Goal: Task Accomplishment & Management: Manage account settings

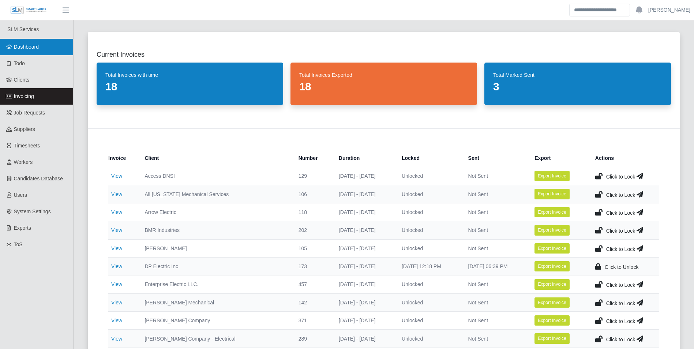
click at [37, 44] on span "Dashboard" at bounding box center [26, 47] width 25 height 6
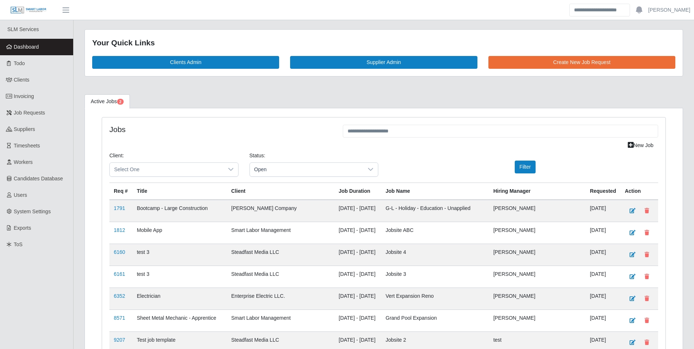
click at [429, 161] on div "Client: Select One Status: Open Filter" at bounding box center [384, 167] width 560 height 31
click at [445, 160] on div "Client: Select One Status: Open Filter" at bounding box center [384, 167] width 560 height 31
click at [231, 131] on h4 "Jobs" at bounding box center [220, 129] width 223 height 9
click at [431, 164] on div "Client: Select One Status: Open Filter" at bounding box center [384, 167] width 560 height 31
click at [236, 131] on h4 "Jobs" at bounding box center [220, 129] width 223 height 9
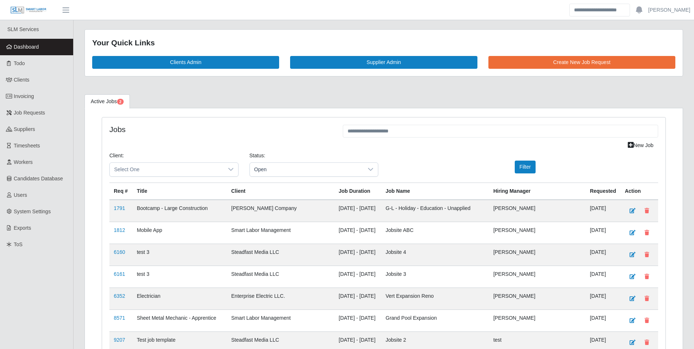
click at [436, 166] on div "Client: Select One Status: Open Filter" at bounding box center [384, 167] width 560 height 31
click at [231, 126] on h4 "Jobs" at bounding box center [220, 129] width 223 height 9
click at [394, 162] on div "Client: Select One Status: Open Filter" at bounding box center [384, 167] width 560 height 31
click at [416, 171] on div "Client: Select One Status: Open Filter" at bounding box center [384, 167] width 560 height 31
click at [227, 128] on h4 "Jobs" at bounding box center [220, 129] width 223 height 9
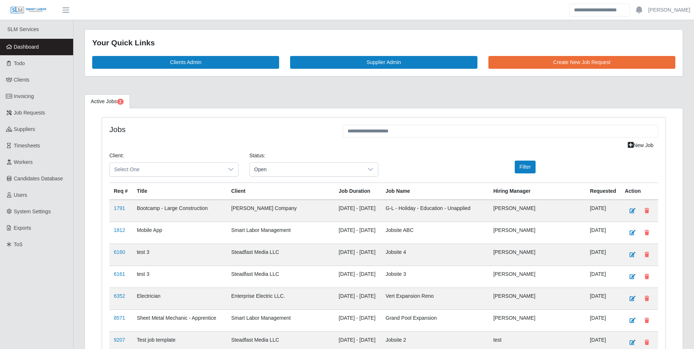
click at [414, 158] on div "Client: Select One Status: Open Filter" at bounding box center [384, 167] width 560 height 31
click at [229, 125] on h4 "Jobs" at bounding box center [220, 129] width 223 height 9
click at [406, 151] on div "New Job" at bounding box center [384, 145] width 560 height 13
click at [230, 125] on h4 "Jobs" at bounding box center [220, 129] width 223 height 9
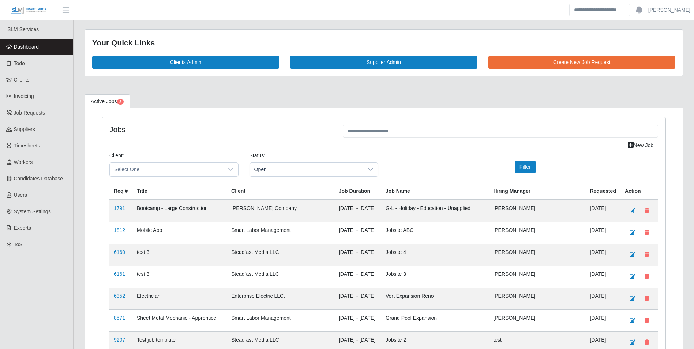
click at [229, 125] on h4 "Jobs" at bounding box center [220, 129] width 223 height 9
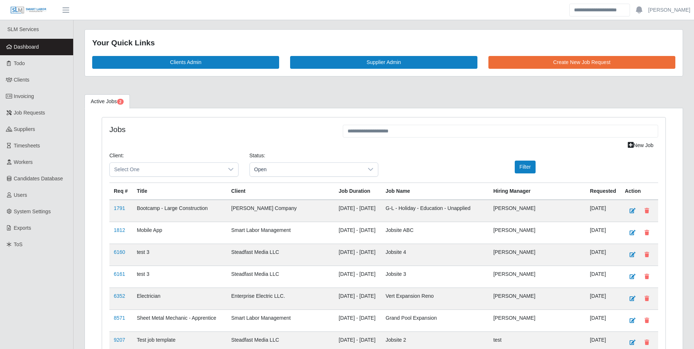
click at [379, 140] on div "New Job" at bounding box center [384, 145] width 560 height 13
click at [231, 129] on h4 "Jobs" at bounding box center [220, 129] width 223 height 9
click at [228, 126] on h4 "Jobs" at bounding box center [220, 129] width 223 height 9
click at [199, 167] on span "Select One" at bounding box center [167, 170] width 114 height 14
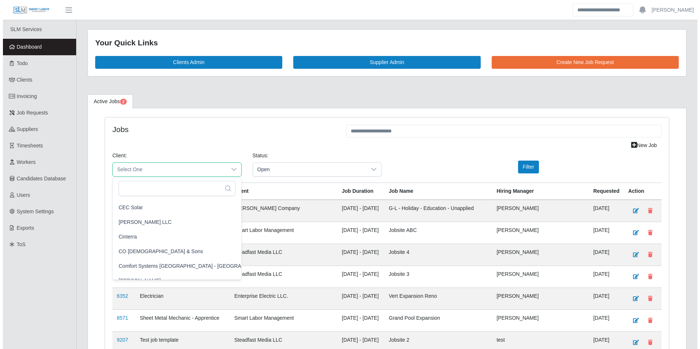
scroll to position [220, 0]
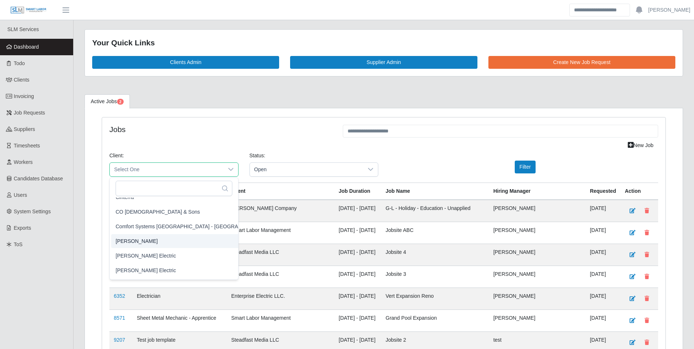
click at [141, 239] on span "CS Erickson" at bounding box center [137, 241] width 42 height 8
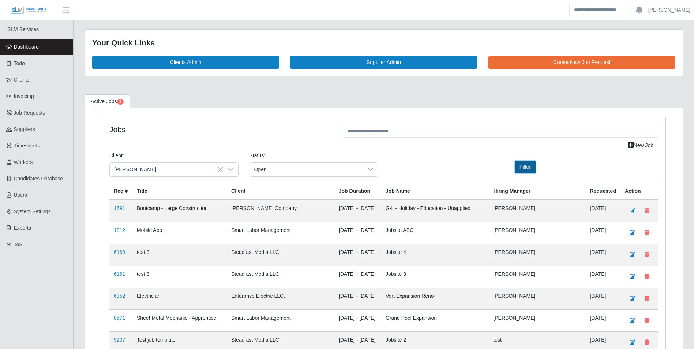
click at [519, 167] on button "Filter" at bounding box center [525, 167] width 21 height 13
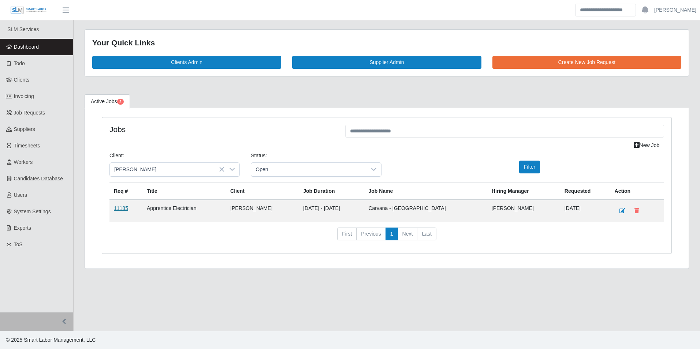
click at [124, 206] on link "11185" at bounding box center [121, 208] width 14 height 6
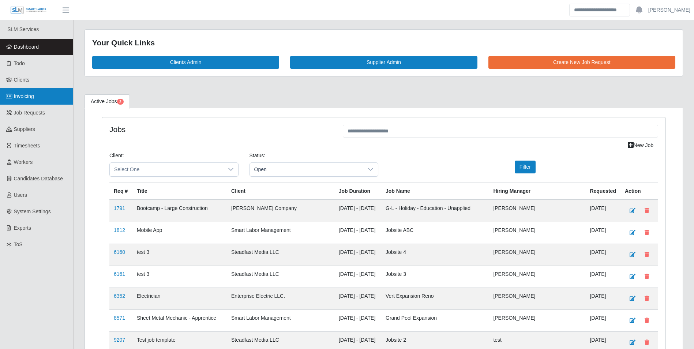
click at [36, 98] on link "Invoicing" at bounding box center [36, 96] width 73 height 16
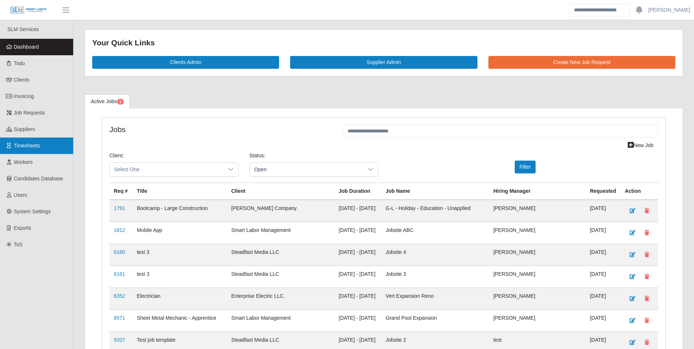
click at [29, 145] on span "Timesheets" at bounding box center [27, 146] width 26 height 6
click at [32, 146] on span "Timesheets" at bounding box center [27, 146] width 26 height 6
click at [44, 144] on link "Timesheets" at bounding box center [36, 146] width 73 height 16
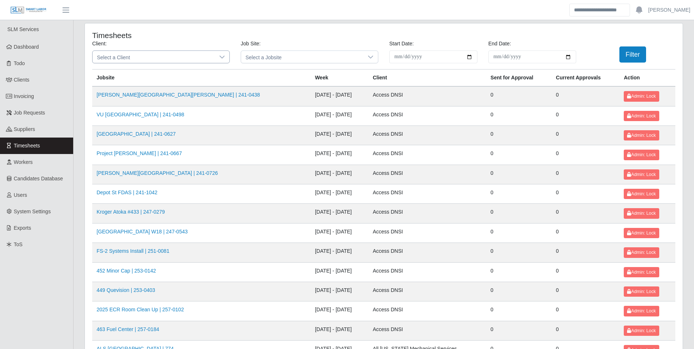
click at [224, 55] on icon at bounding box center [222, 57] width 6 height 6
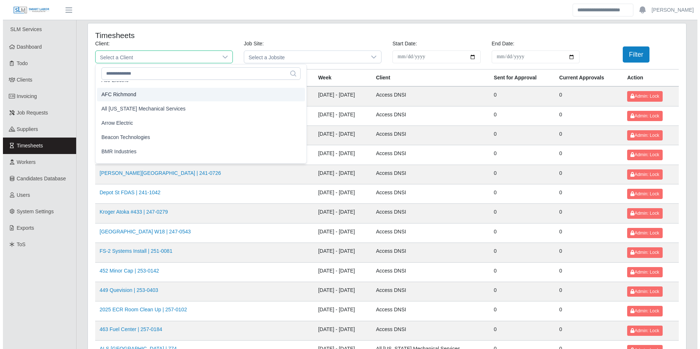
scroll to position [37, 0]
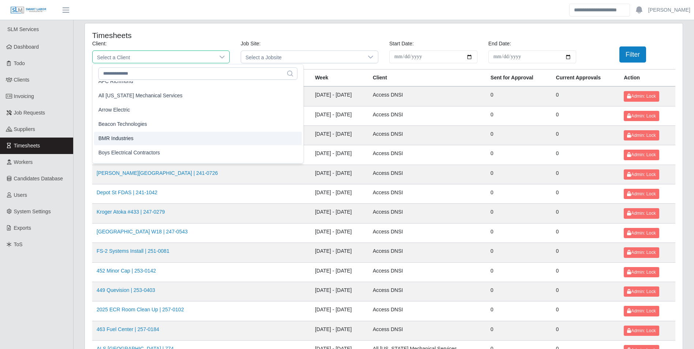
click at [139, 138] on li "BMR Industries" at bounding box center [198, 139] width 208 height 14
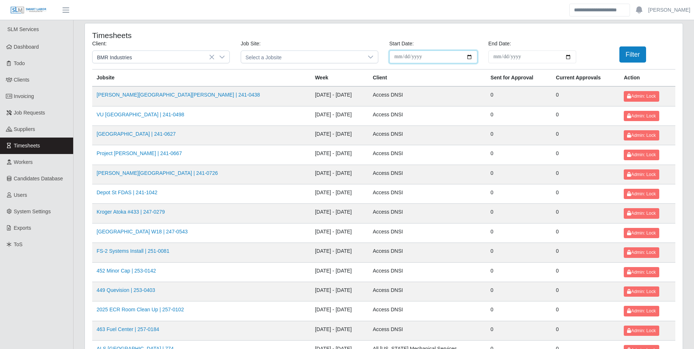
click at [473, 54] on input "**********" at bounding box center [433, 57] width 88 height 13
type input "**********"
click at [568, 56] on input "End Date:" at bounding box center [533, 57] width 88 height 13
type input "**********"
click at [630, 52] on button "Filter" at bounding box center [633, 54] width 27 height 16
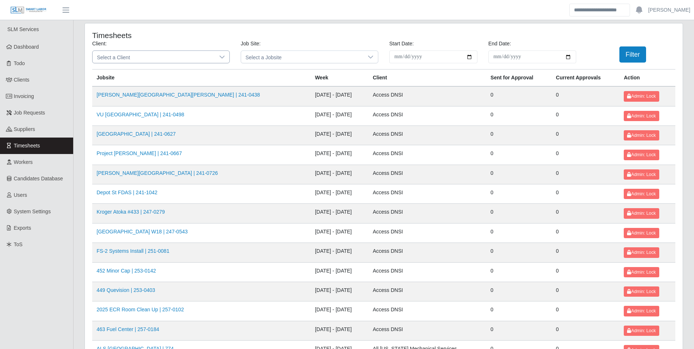
click at [220, 59] on icon at bounding box center [222, 57] width 6 height 6
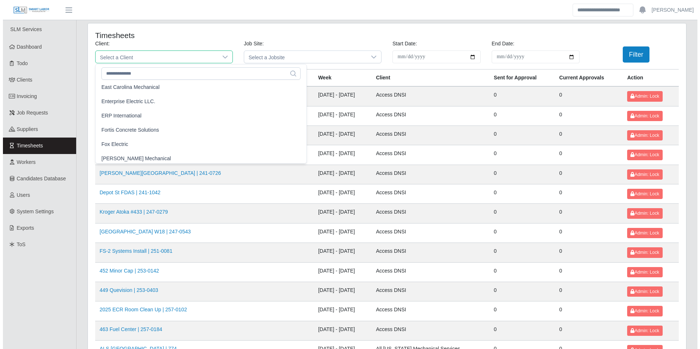
scroll to position [329, 0]
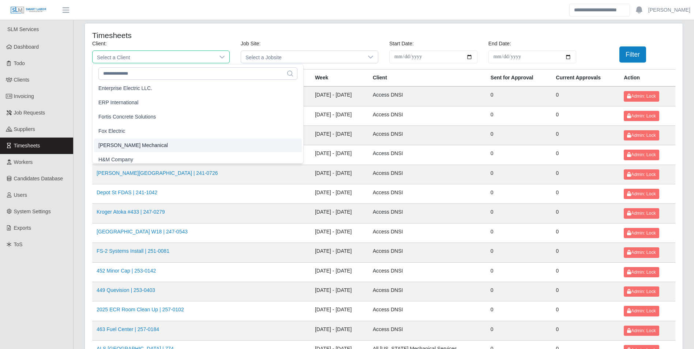
click at [142, 145] on span "[PERSON_NAME] Mechanical" at bounding box center [133, 146] width 70 height 8
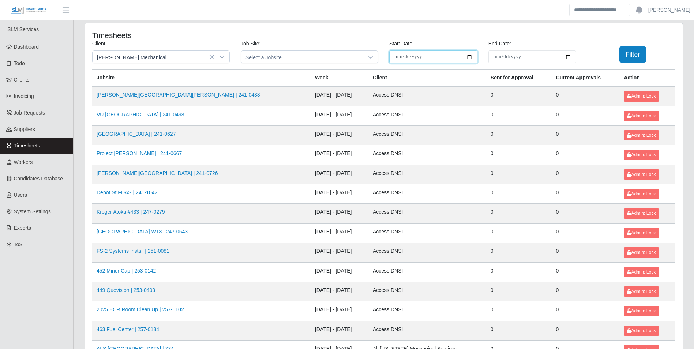
click at [471, 58] on input "**********" at bounding box center [433, 57] width 88 height 13
type input "**********"
click at [571, 56] on input "End Date:" at bounding box center [533, 57] width 88 height 13
type input "**********"
click at [633, 52] on button "Filter" at bounding box center [633, 54] width 27 height 16
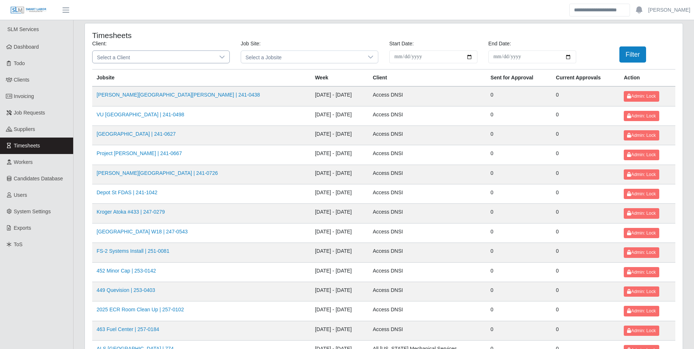
click at [223, 59] on icon at bounding box center [222, 57] width 6 height 6
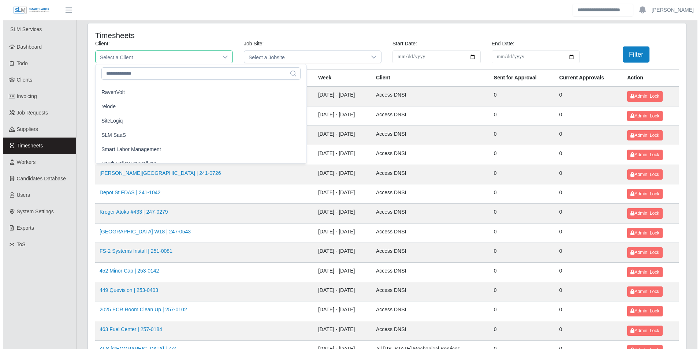
scroll to position [696, 0]
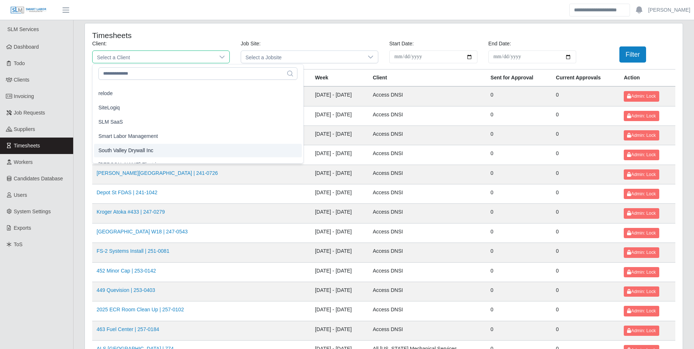
click at [138, 151] on span "South Valley Drywall Inc" at bounding box center [125, 151] width 55 height 8
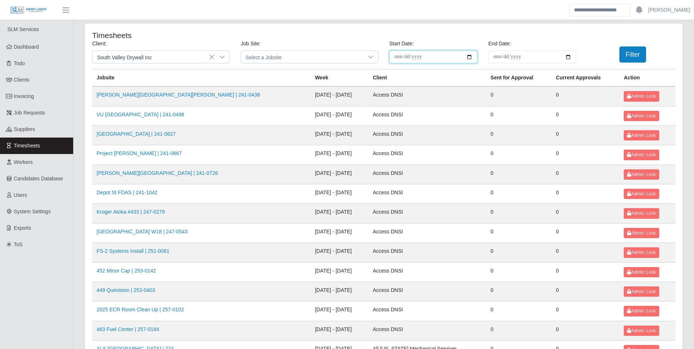
click at [471, 56] on input "**********" at bounding box center [433, 57] width 88 height 13
type input "**********"
click at [568, 54] on input "End Date:" at bounding box center [533, 57] width 88 height 13
type input "**********"
click at [633, 53] on button "Filter" at bounding box center [633, 54] width 27 height 16
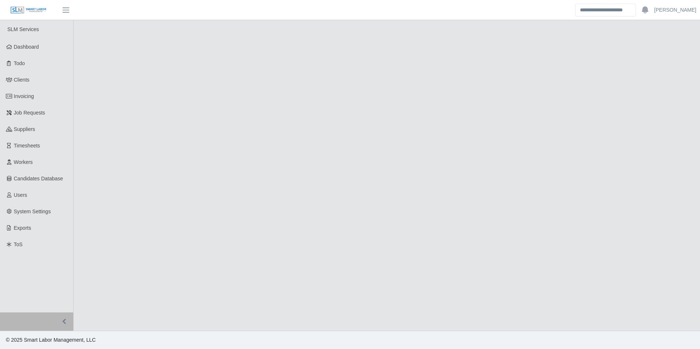
select select "****"
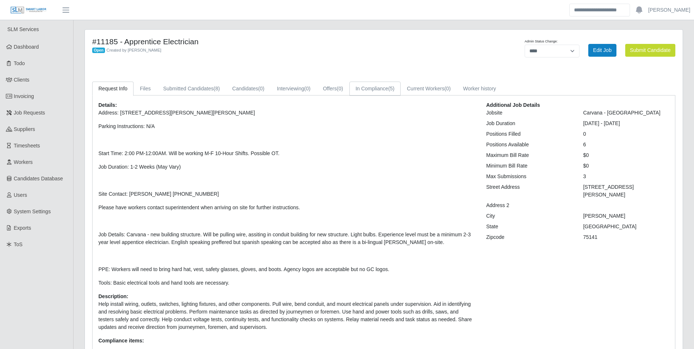
click at [383, 93] on link "In Compliance (5)" at bounding box center [376, 89] width 52 height 14
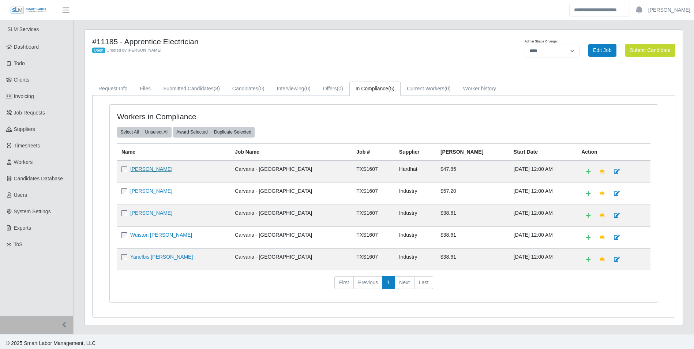
click at [163, 171] on link "[PERSON_NAME]" at bounding box center [151, 169] width 42 height 6
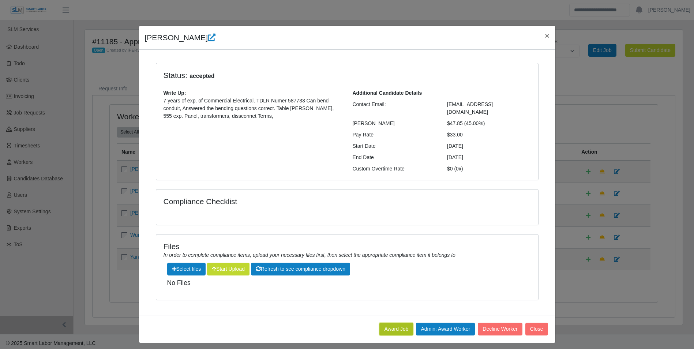
click at [391, 323] on button "Award Job" at bounding box center [397, 329] width 34 height 13
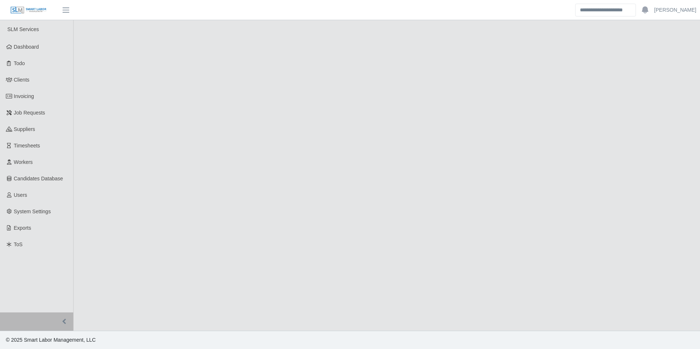
select select "****"
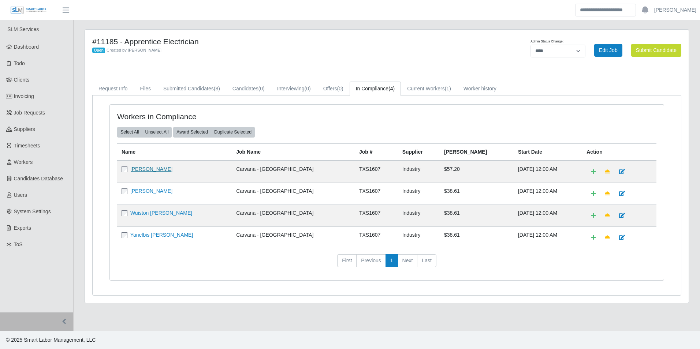
click at [152, 168] on link "[PERSON_NAME]" at bounding box center [151, 169] width 42 height 6
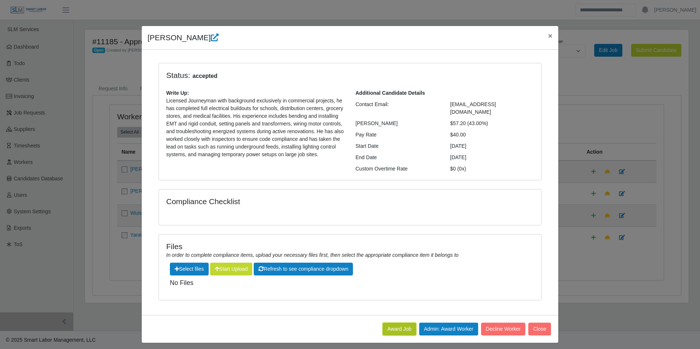
click at [394, 324] on button "Award Job" at bounding box center [400, 329] width 34 height 13
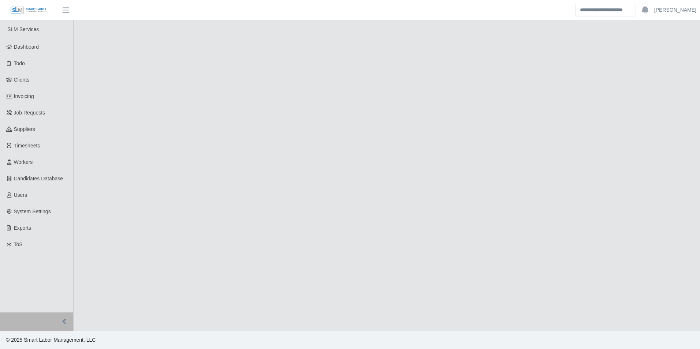
select select "****"
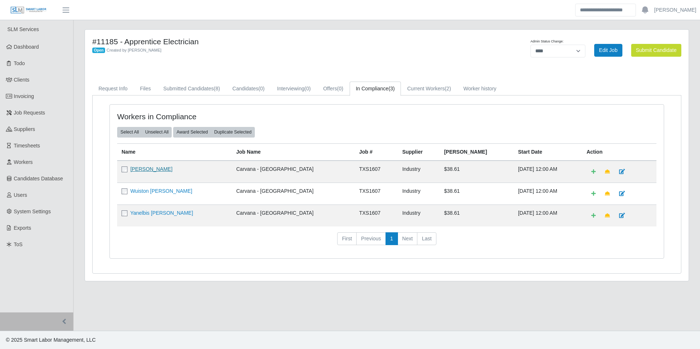
click at [156, 172] on link "[PERSON_NAME]" at bounding box center [151, 169] width 42 height 6
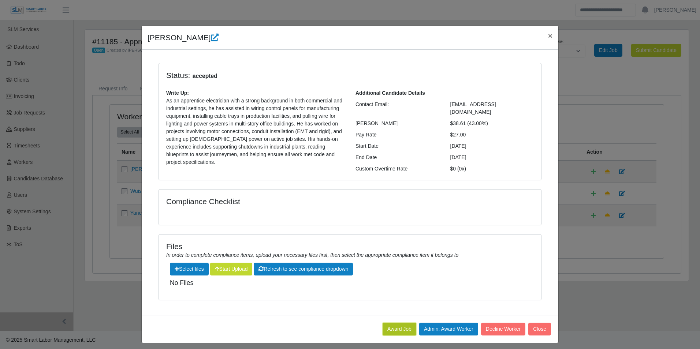
click at [392, 323] on button "Award Job" at bounding box center [400, 329] width 34 height 13
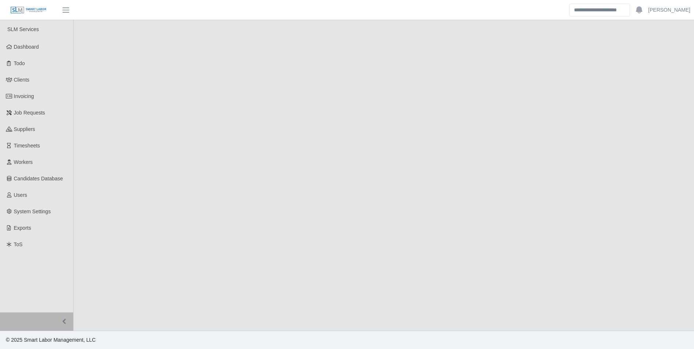
select select "****"
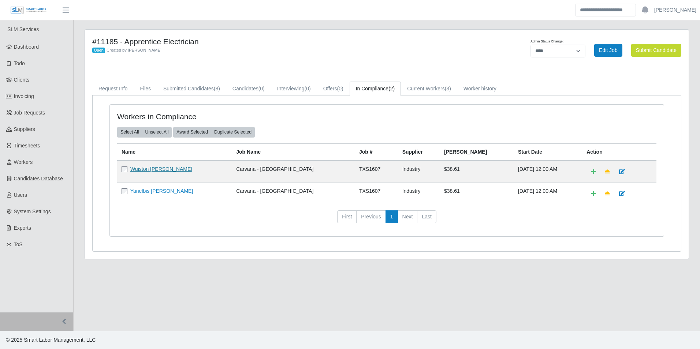
click at [160, 168] on link "Wuiston [PERSON_NAME]" at bounding box center [161, 169] width 62 height 6
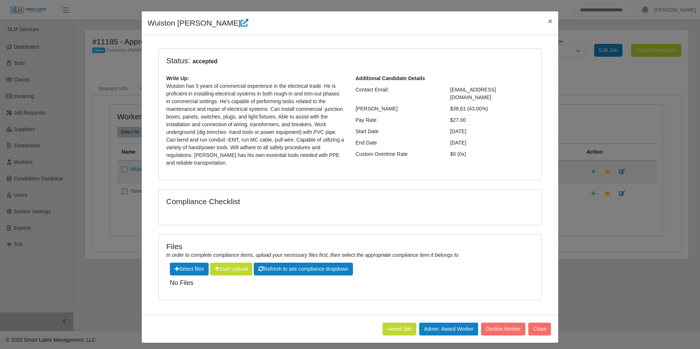
scroll to position [19, 0]
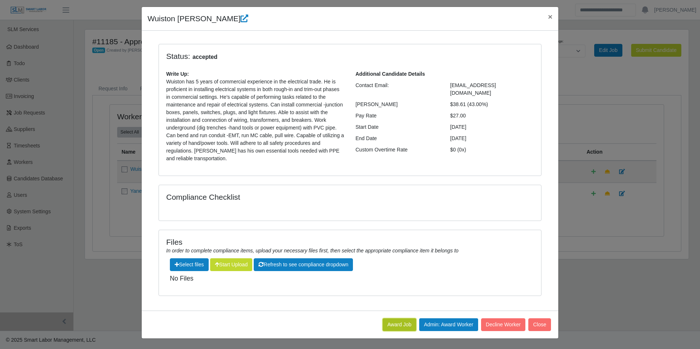
click at [389, 320] on button "Award Job" at bounding box center [400, 324] width 34 height 13
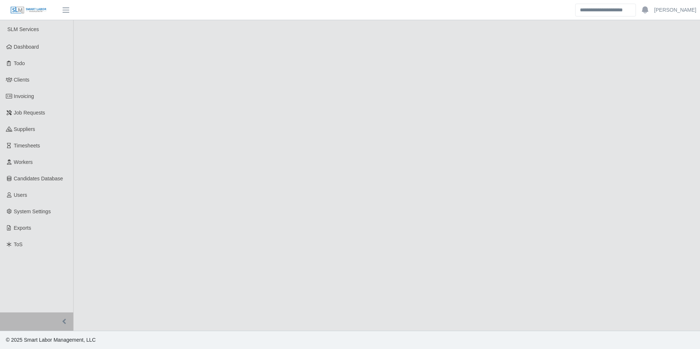
select select "****"
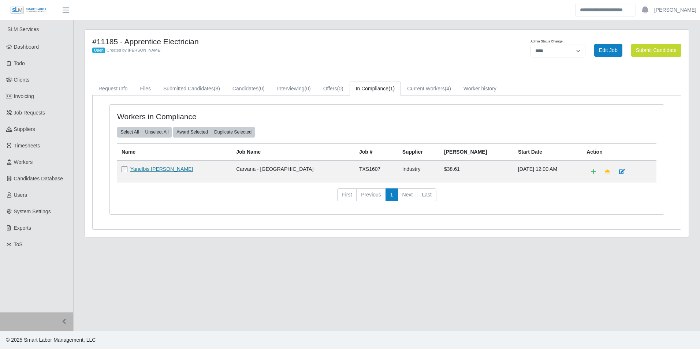
click at [154, 169] on link "Yanelbis [PERSON_NAME]" at bounding box center [161, 169] width 63 height 6
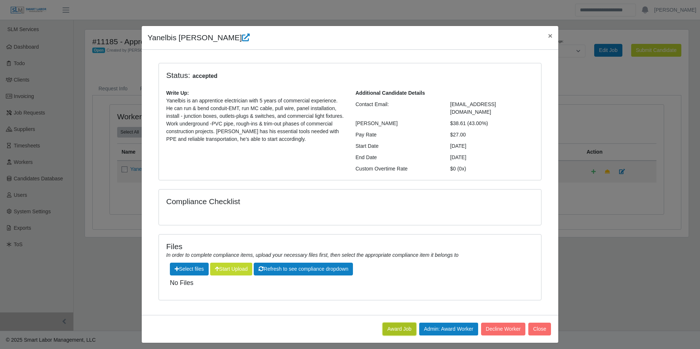
click at [396, 323] on button "Award Job" at bounding box center [400, 329] width 34 height 13
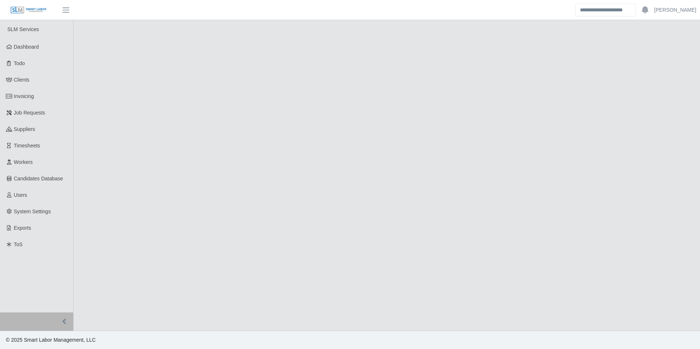
select select "****"
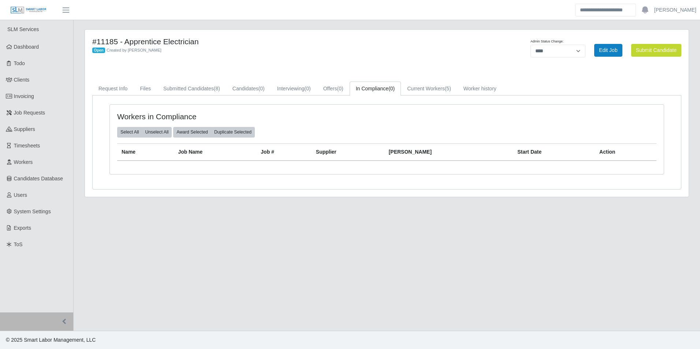
click at [376, 98] on div "Workers in Compliance Select All Unselect All Award Selected Duplicate Selected…" at bounding box center [387, 143] width 588 height 94
click at [433, 89] on link "Current Workers (5)" at bounding box center [429, 89] width 56 height 14
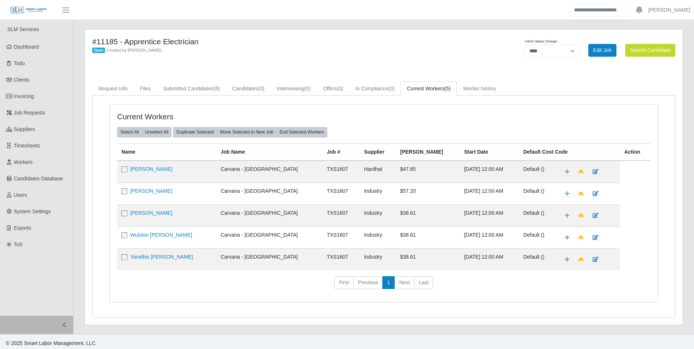
click at [431, 102] on div "Current Workers Select All Unselect All Duplicate Selected Move Selected to New…" at bounding box center [384, 207] width 583 height 222
click at [377, 102] on div "Current Workers Select All Unselect All Duplicate Selected Move Selected to New…" at bounding box center [384, 207] width 583 height 222
click at [374, 102] on div "Current Workers Select All Unselect All Duplicate Selected Move Selected to New…" at bounding box center [384, 207] width 583 height 222
click at [375, 102] on div "Current Workers Select All Unselect All Duplicate Selected Move Selected to New…" at bounding box center [384, 207] width 583 height 222
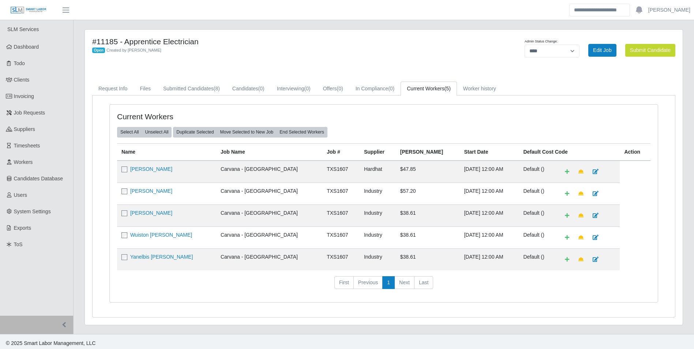
click at [376, 100] on div "Current Workers Select All Unselect All Duplicate Selected Move Selected to New…" at bounding box center [384, 207] width 583 height 222
click at [374, 102] on div "Current Workers Select All Unselect All Duplicate Selected Move Selected to New…" at bounding box center [384, 207] width 583 height 222
click at [374, 99] on div "Current Workers Select All Unselect All Duplicate Selected Move Selected to New…" at bounding box center [384, 207] width 583 height 222
click at [376, 100] on div "Current Workers Select All Unselect All Duplicate Selected Move Selected to New…" at bounding box center [384, 207] width 583 height 222
click at [430, 100] on div "Current Workers Select All Unselect All Duplicate Selected Move Selected to New…" at bounding box center [384, 207] width 583 height 222
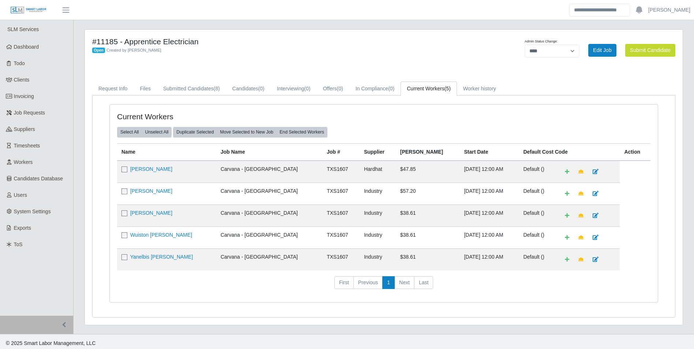
click at [375, 99] on div "Current Workers Select All Unselect All Duplicate Selected Move Selected to New…" at bounding box center [384, 207] width 583 height 222
click at [376, 100] on div "Current Workers Select All Unselect All Duplicate Selected Move Selected to New…" at bounding box center [384, 207] width 583 height 222
click at [374, 99] on div "Current Workers Select All Unselect All Duplicate Selected Move Selected to New…" at bounding box center [384, 207] width 583 height 222
click at [375, 99] on div "Current Workers Select All Unselect All Duplicate Selected Move Selected to New…" at bounding box center [384, 207] width 583 height 222
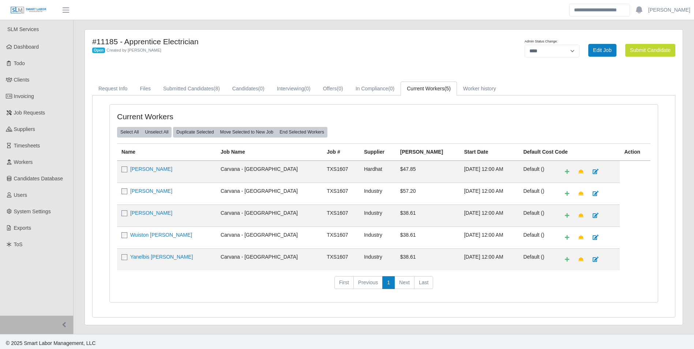
click at [375, 99] on div "Current Workers Select All Unselect All Duplicate Selected Move Selected to New…" at bounding box center [384, 207] width 583 height 222
